Goal: Navigation & Orientation: Find specific page/section

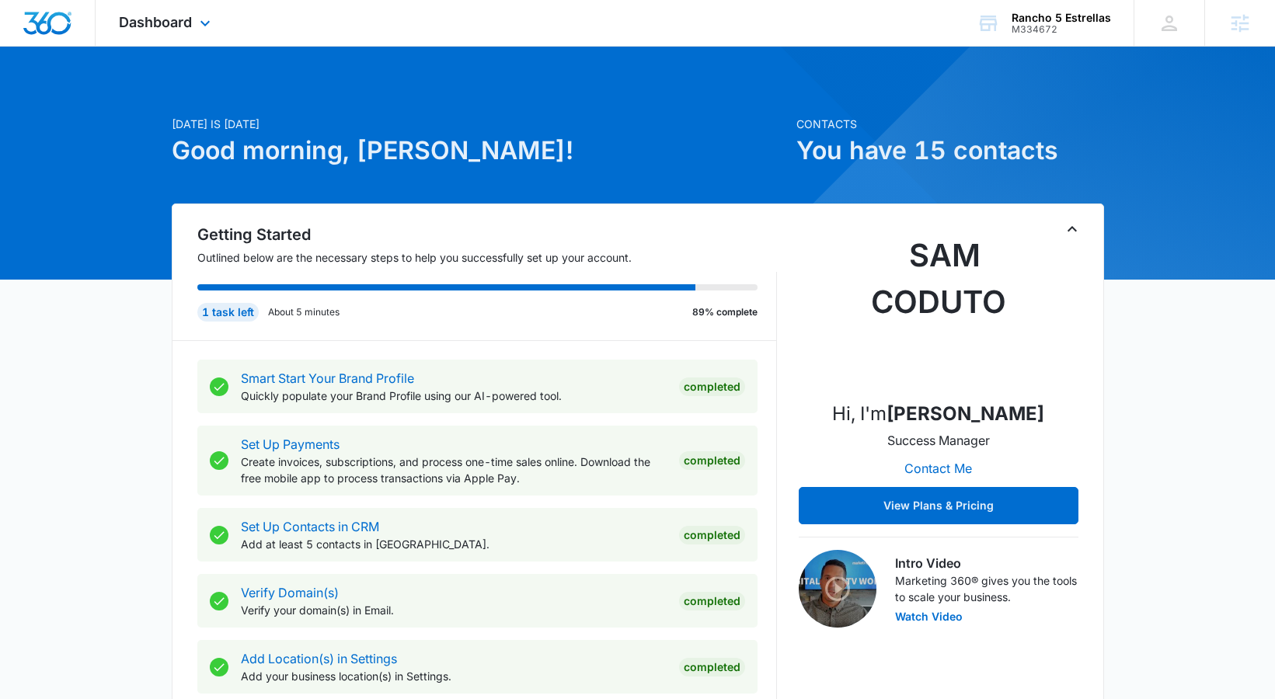
click at [196, 8] on div "Dashboard Apps Reputation Websites Forms CRM Email Social Content Ads Intellige…" at bounding box center [167, 23] width 142 height 46
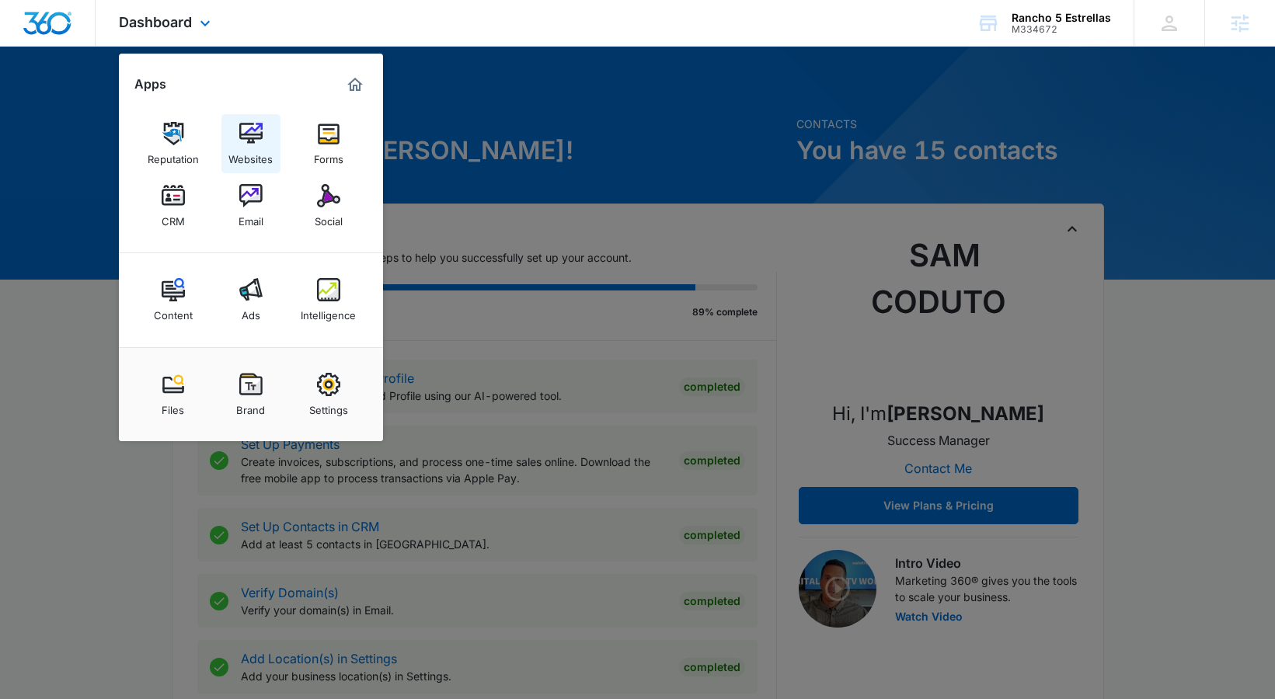
click at [238, 148] on div "Websites" at bounding box center [250, 155] width 44 height 20
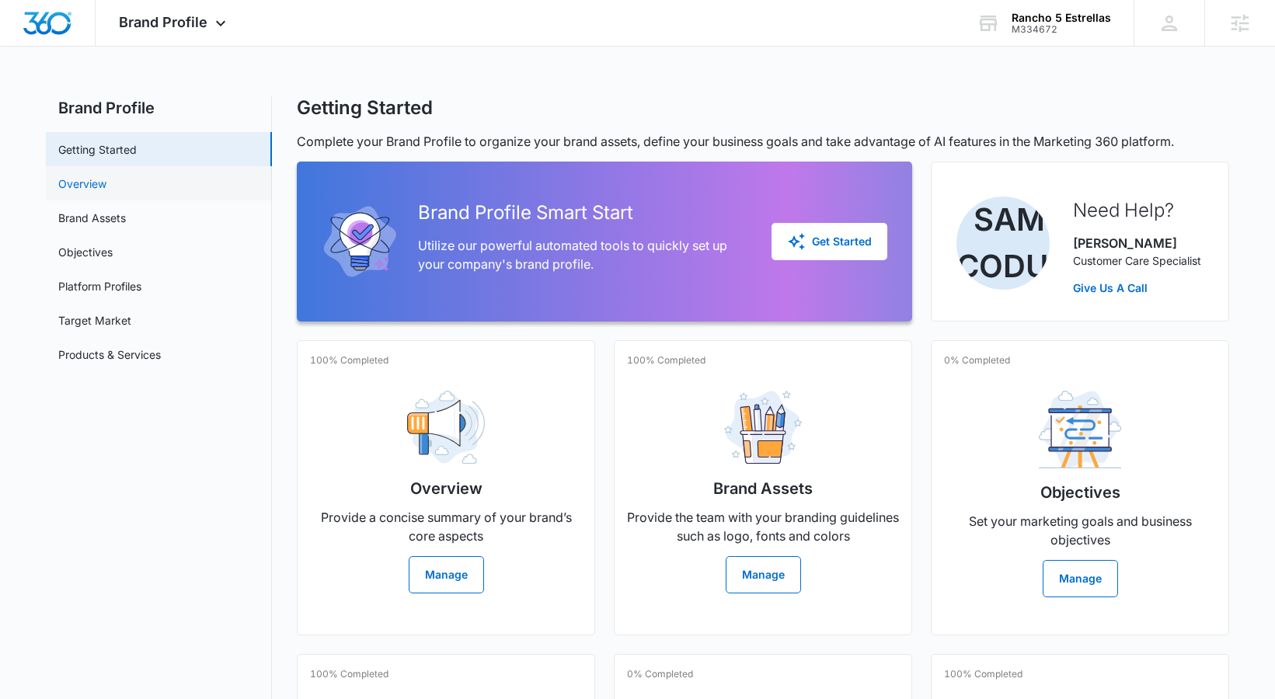
click at [106, 183] on link "Overview" at bounding box center [82, 184] width 48 height 16
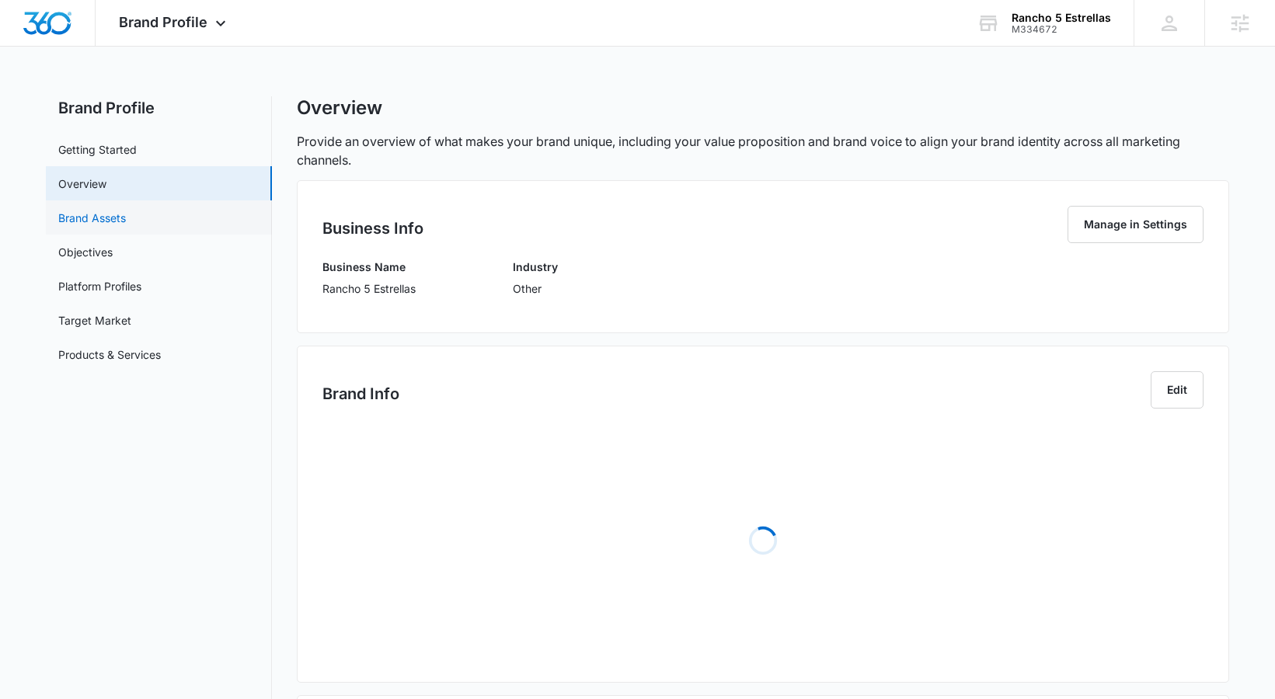
click at [114, 221] on link "Brand Assets" at bounding box center [92, 218] width 68 height 16
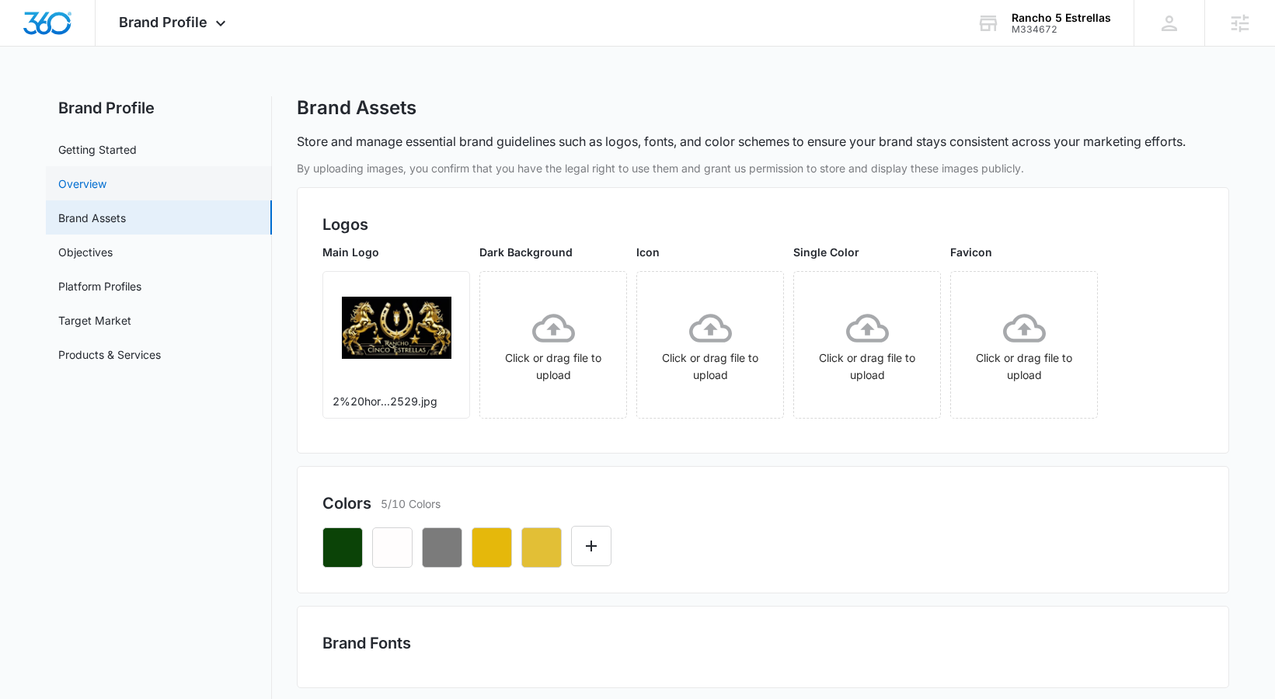
click at [106, 183] on link "Overview" at bounding box center [82, 184] width 48 height 16
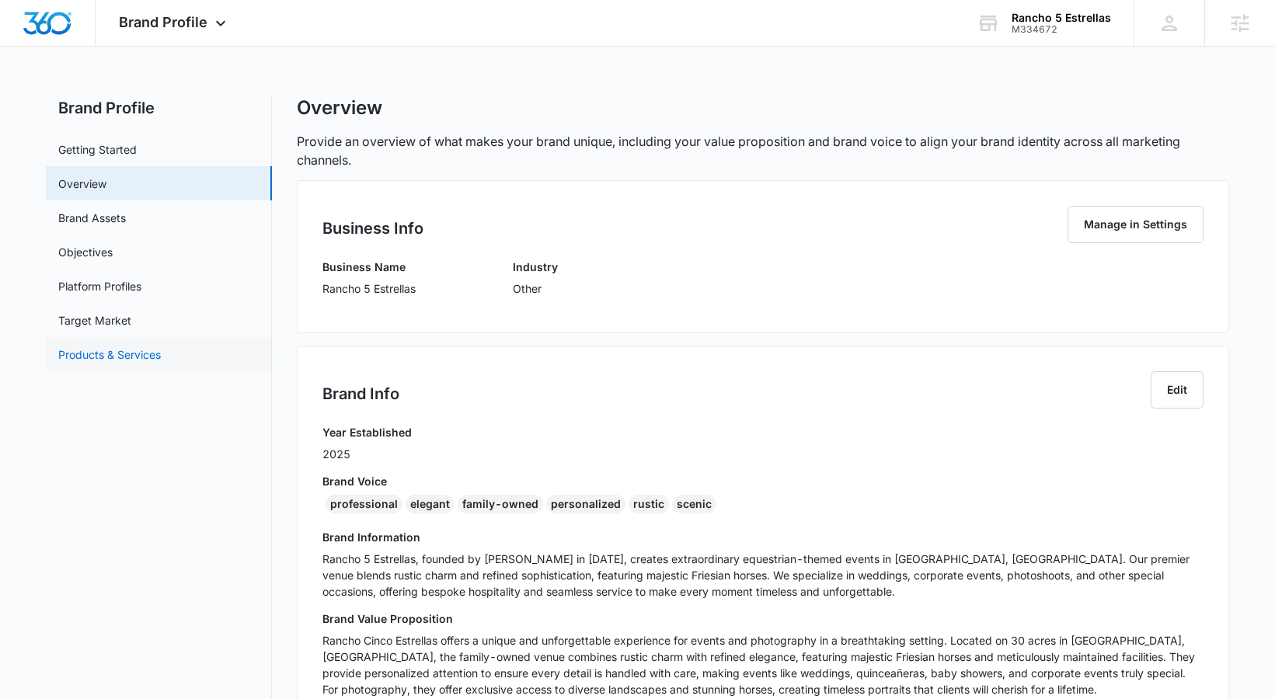
click at [112, 347] on link "Products & Services" at bounding box center [109, 355] width 103 height 16
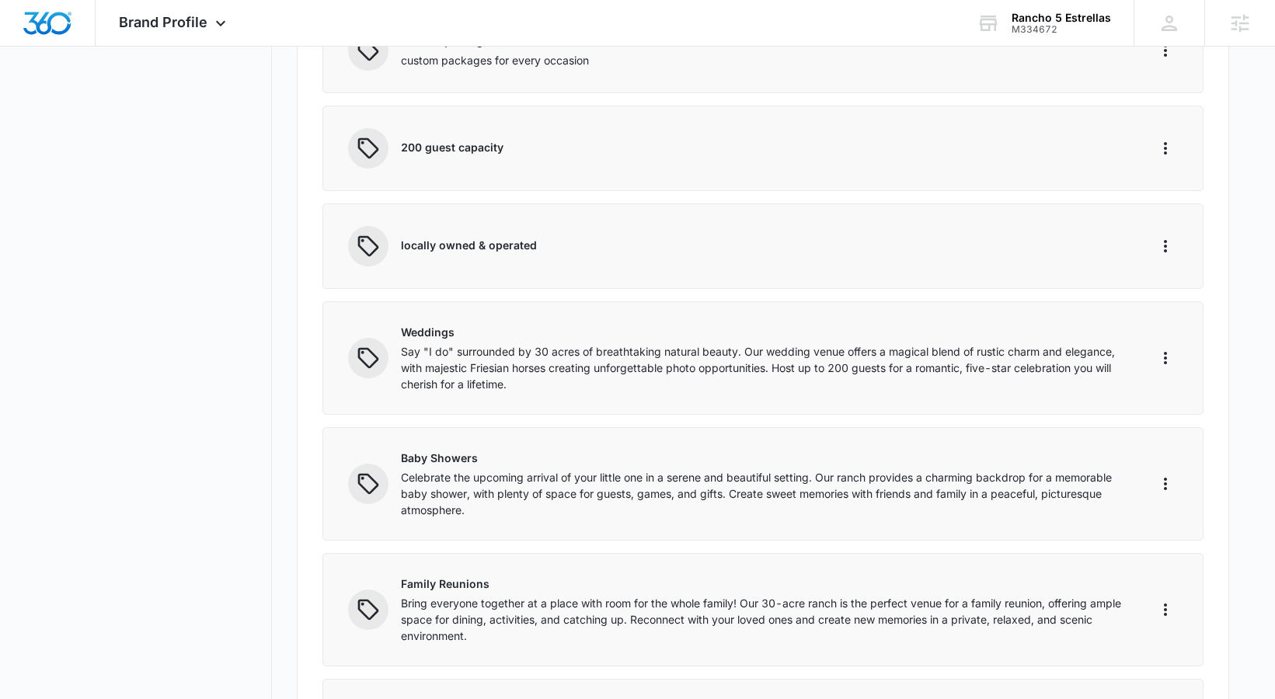
scroll to position [644, 0]
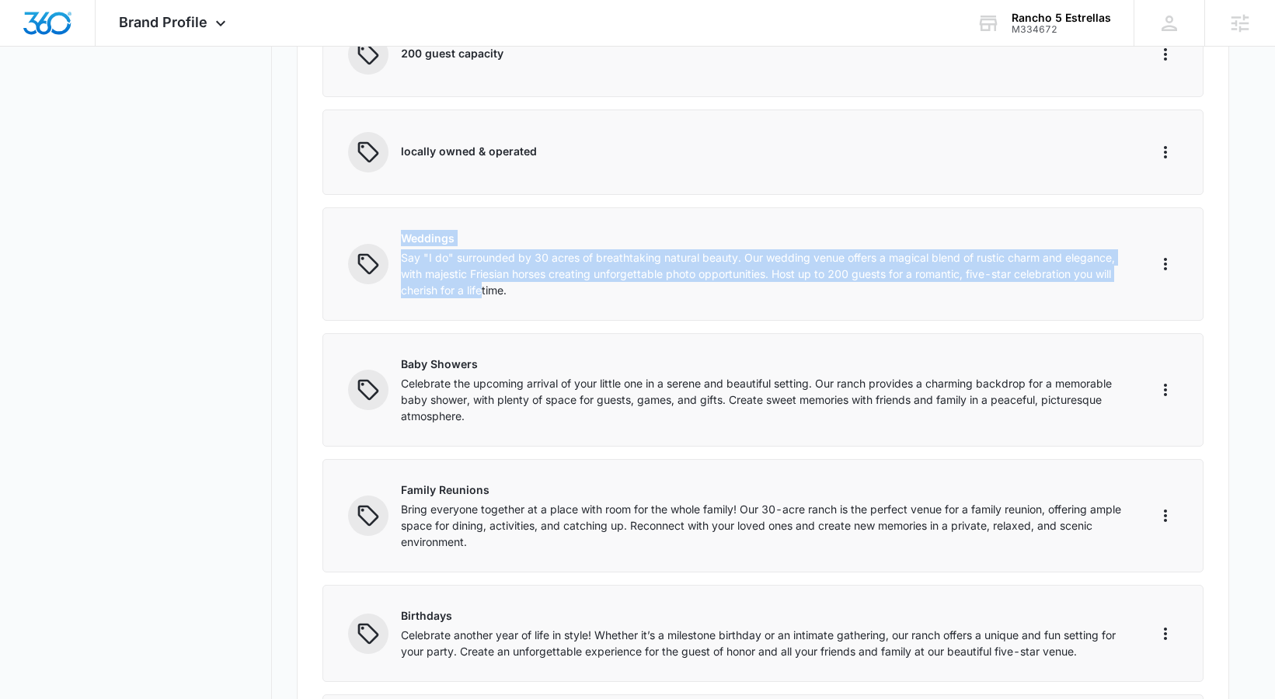
drag, startPoint x: 401, startPoint y: 240, endPoint x: 483, endPoint y: 286, distance: 93.6
click at [483, 286] on div "Weddings Say "I do" surrounded by 30 acres of breathtaking natural beauty. Our …" at bounding box center [764, 264] width 727 height 68
drag, startPoint x: 584, startPoint y: 284, endPoint x: 399, endPoint y: 238, distance: 190.7
click at [399, 238] on div "Weddings Say "I do" surrounded by 30 acres of breathtaking natural beauty. Our …" at bounding box center [738, 264] width 780 height 68
copy div "Weddings Say "I do" surrounded by 30 acres of breathtaking natural beauty. Our …"
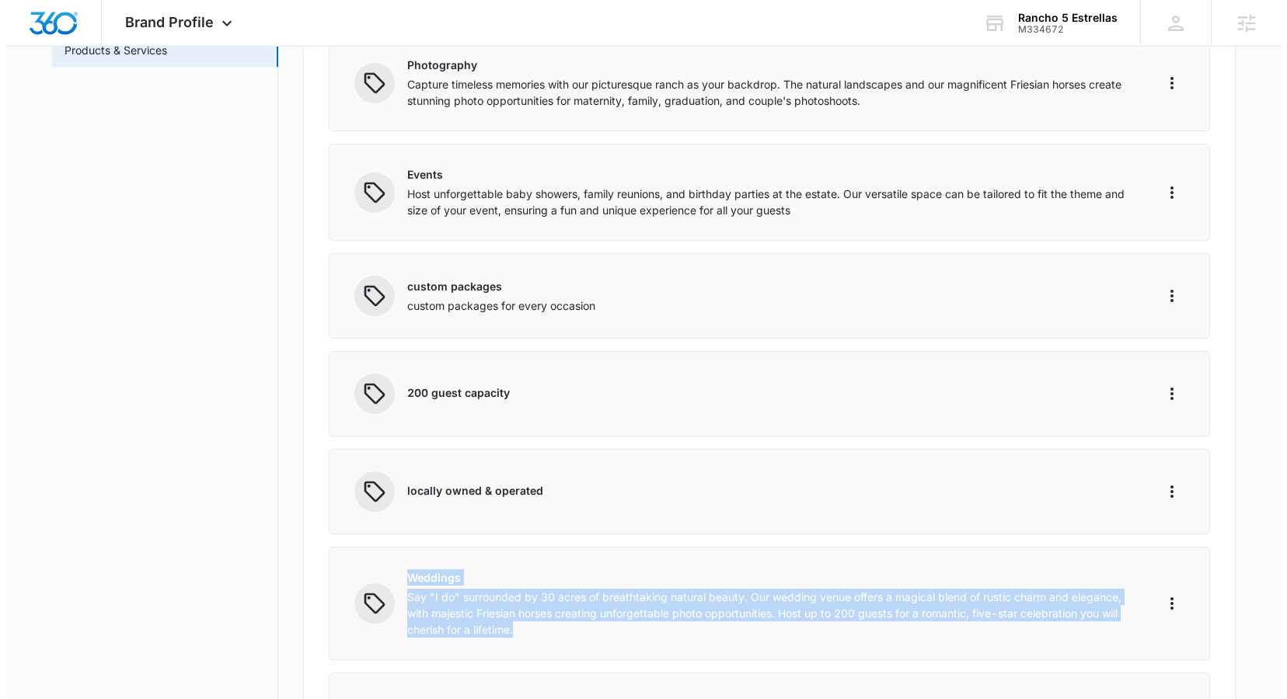
scroll to position [0, 0]
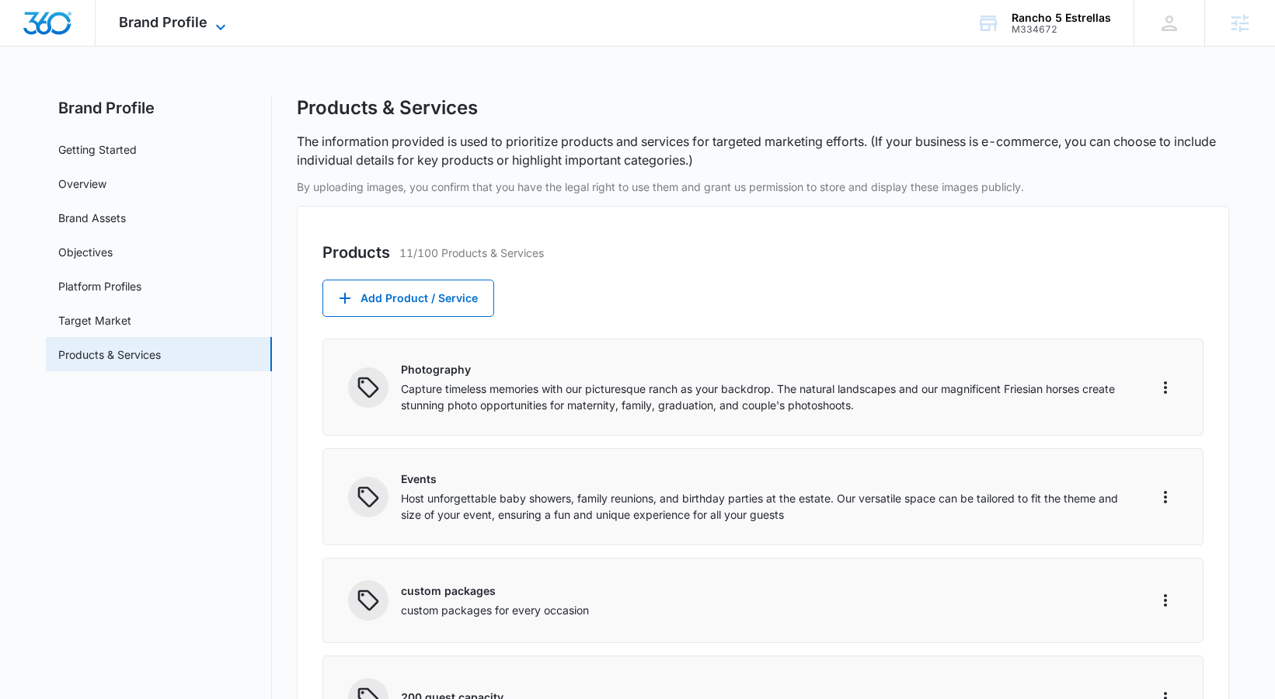
click at [174, 17] on span "Brand Profile" at bounding box center [163, 22] width 89 height 16
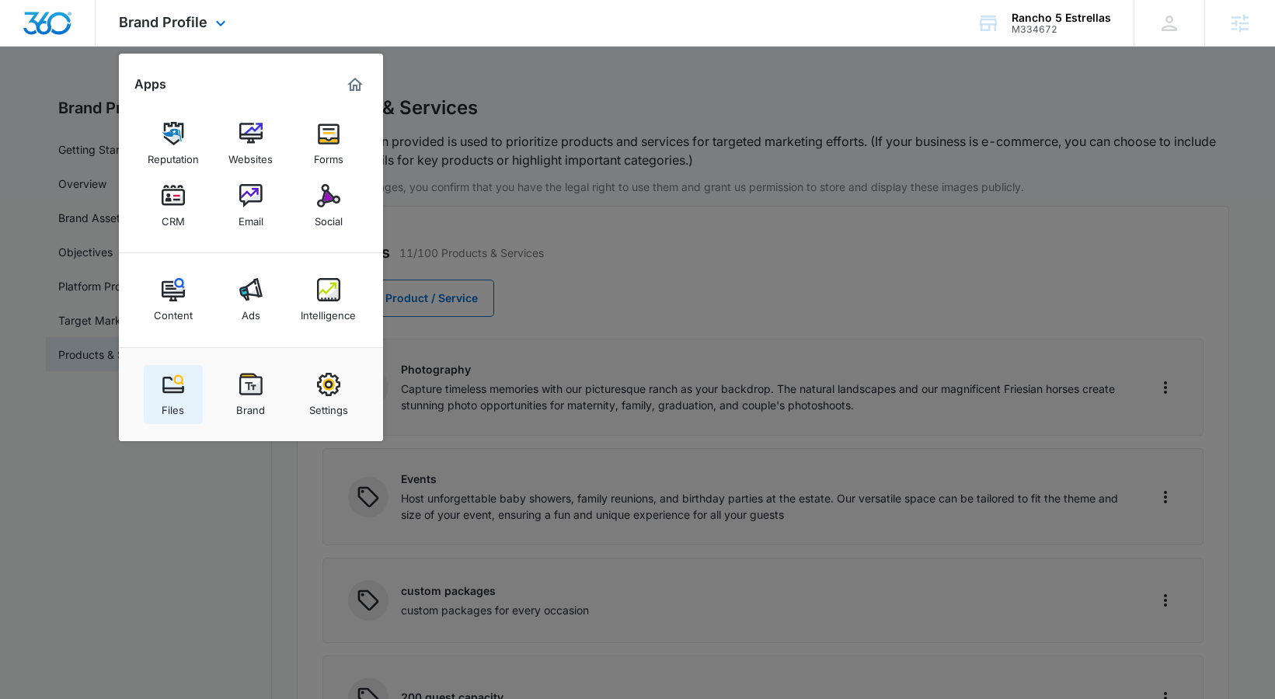
click at [182, 394] on img at bounding box center [173, 384] width 23 height 23
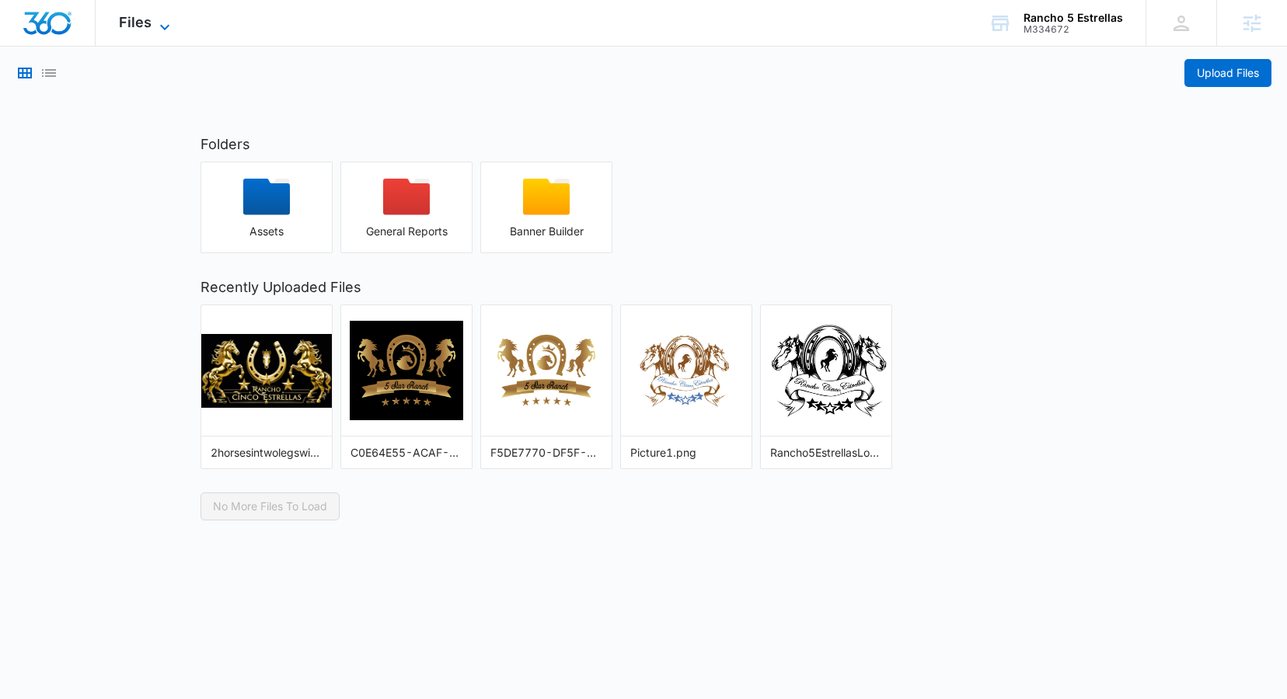
click at [139, 23] on span "Files" at bounding box center [135, 22] width 33 height 16
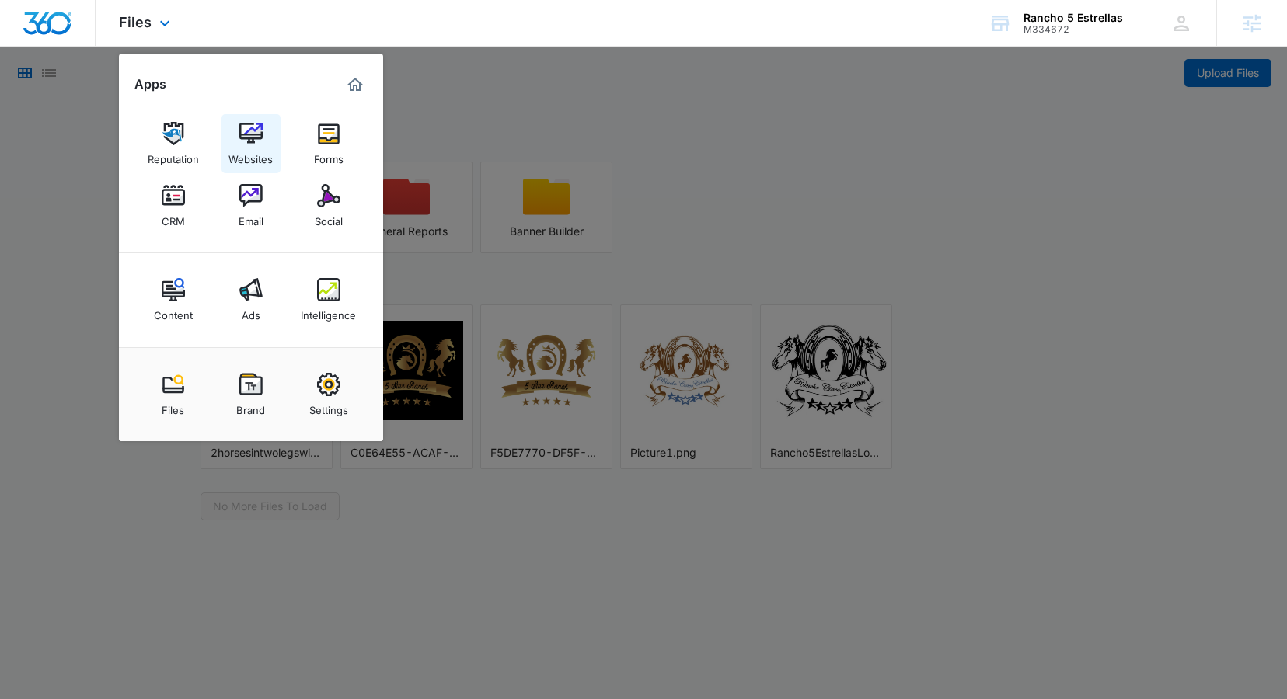
click at [239, 145] on img at bounding box center [250, 133] width 23 height 23
